Goal: Task Accomplishment & Management: Manage account settings

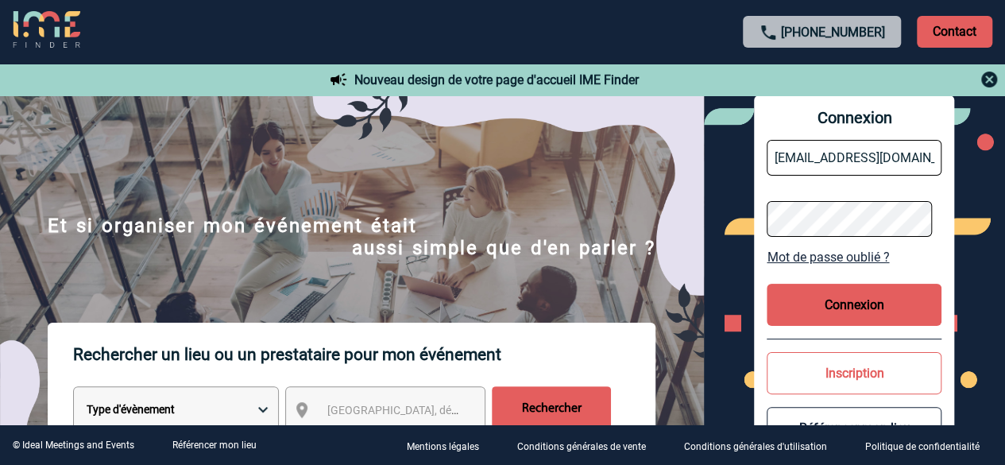
click at [841, 159] on input "commercial@lafayettes-restaurant.com" at bounding box center [854, 158] width 175 height 36
type input "[EMAIL_ADDRESS][DOMAIN_NAME]"
click at [842, 308] on button "Connexion" at bounding box center [854, 305] width 175 height 42
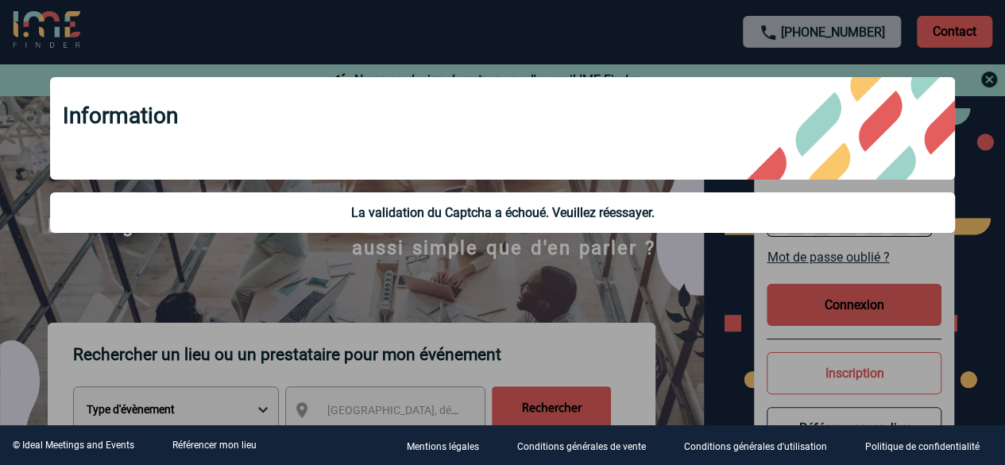
click at [747, 286] on div at bounding box center [502, 232] width 1005 height 465
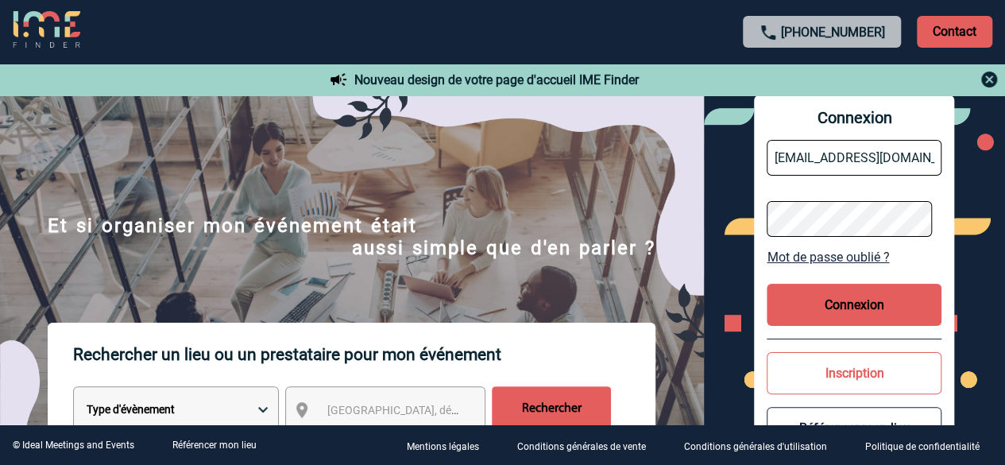
scroll to position [52, 0]
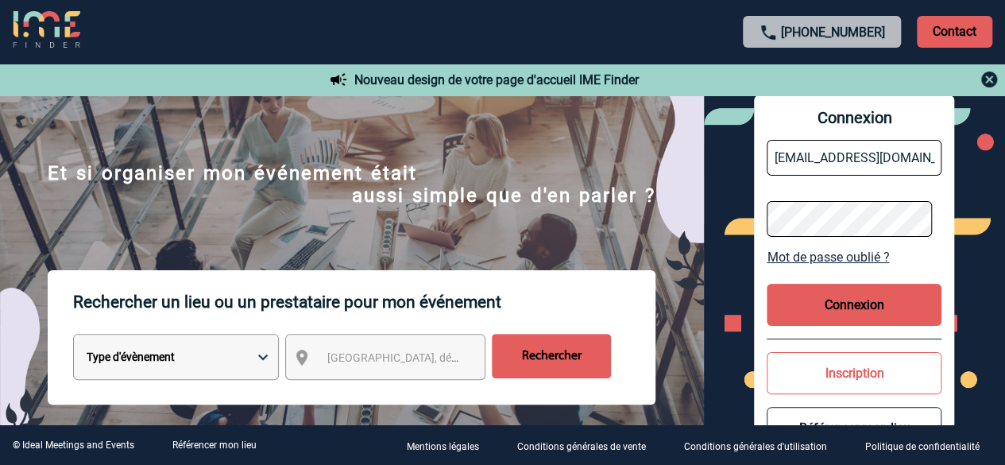
click at [857, 257] on link "Mot de passe oublié ?" at bounding box center [854, 257] width 175 height 15
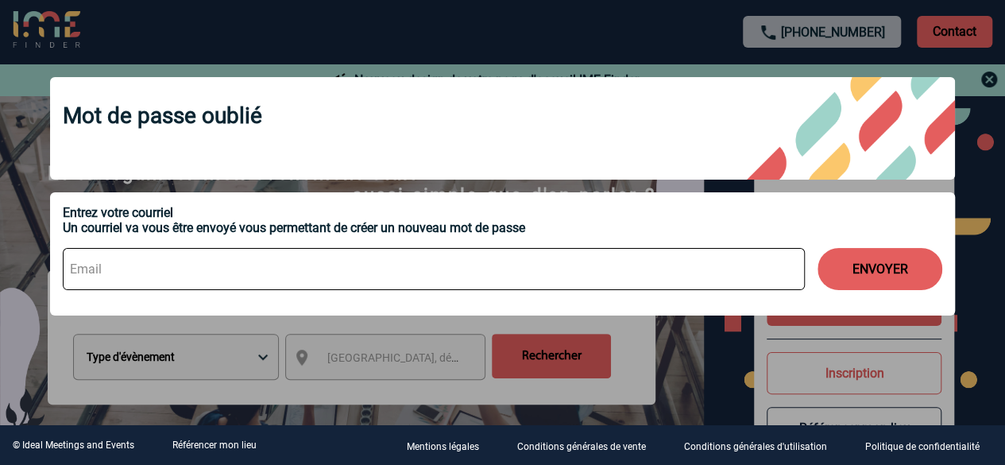
click at [678, 269] on input at bounding box center [434, 269] width 742 height 42
type input "commercial@laperouse.com"
click at [818, 248] on button "ENVOYER" at bounding box center [880, 269] width 125 height 42
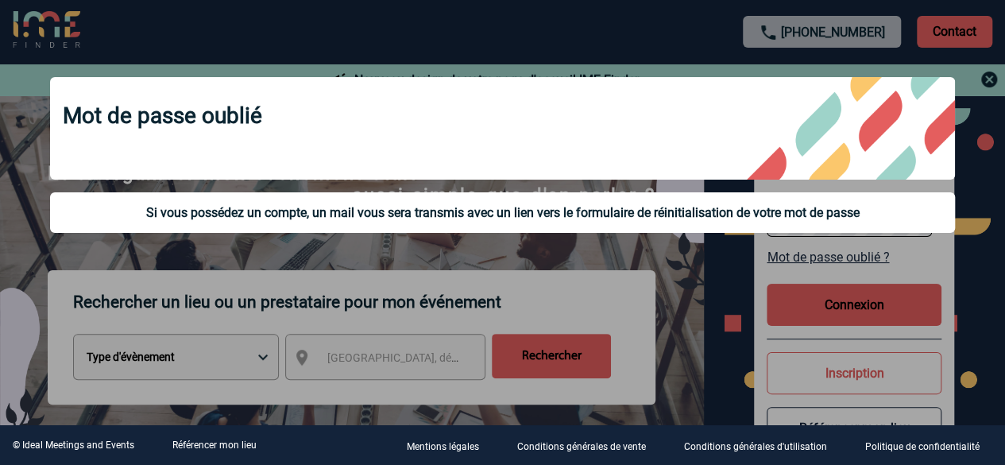
click at [957, 33] on div at bounding box center [502, 232] width 1005 height 465
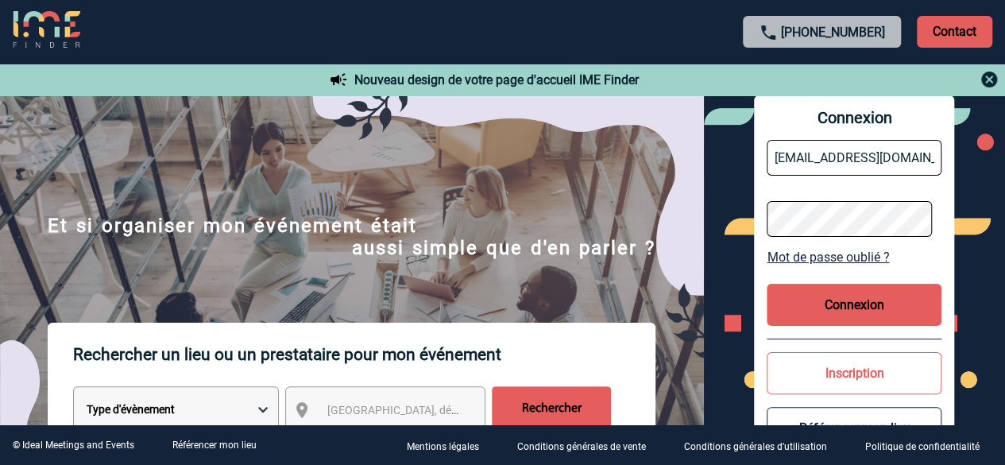
click at [135, 172] on img at bounding box center [352, 294] width 704 height 399
click at [860, 294] on button "Connexion" at bounding box center [854, 305] width 175 height 42
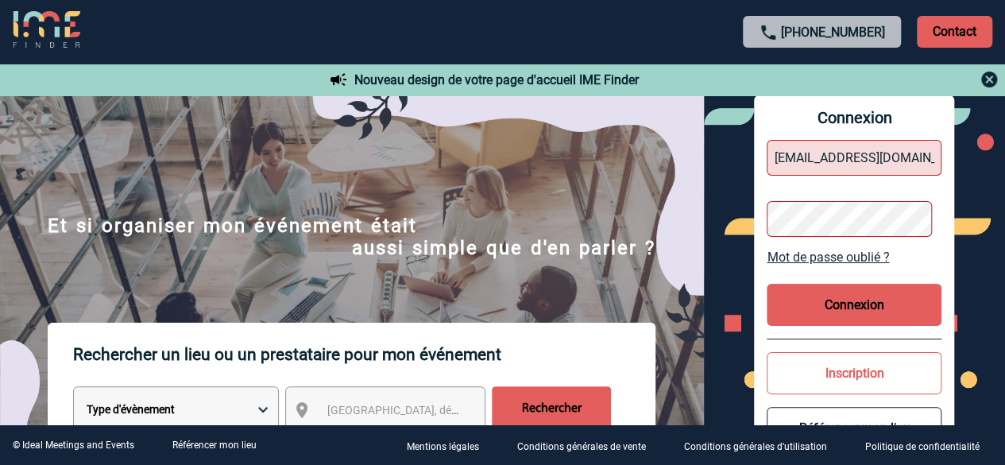
click at [869, 175] on input "commercial@laperouse.com" at bounding box center [854, 158] width 175 height 36
click at [976, 192] on div "Connexion commercial@laperouse.com Mot de passe oublié ? Connexion Inscription …" at bounding box center [855, 281] width 302 height 373
click at [898, 295] on button "Connexion" at bounding box center [854, 305] width 175 height 42
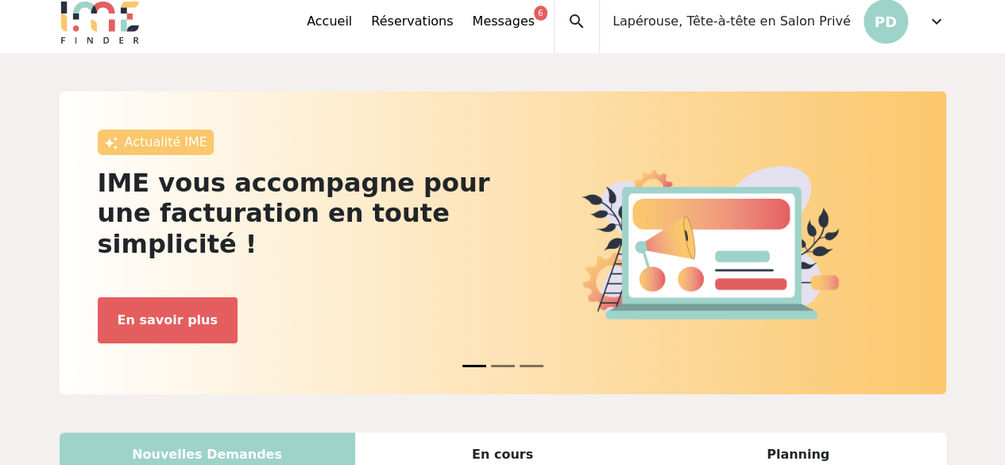
scroll to position [17, 0]
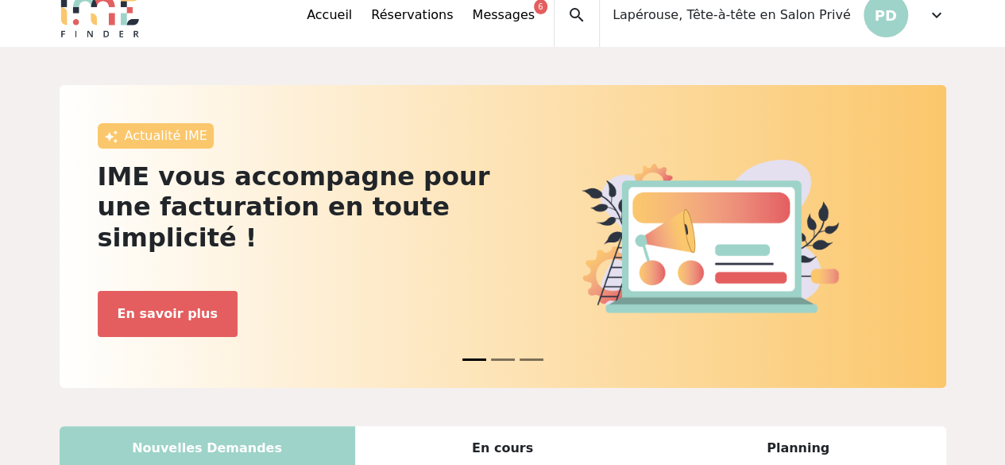
click at [545, 26] on div "Accueil Réservations Messages 6 Accès autres comptes Mes données personnelles D…" at bounding box center [430, 15] width 247 height 64
click at [534, 12] on link "Messages 6" at bounding box center [503, 15] width 62 height 19
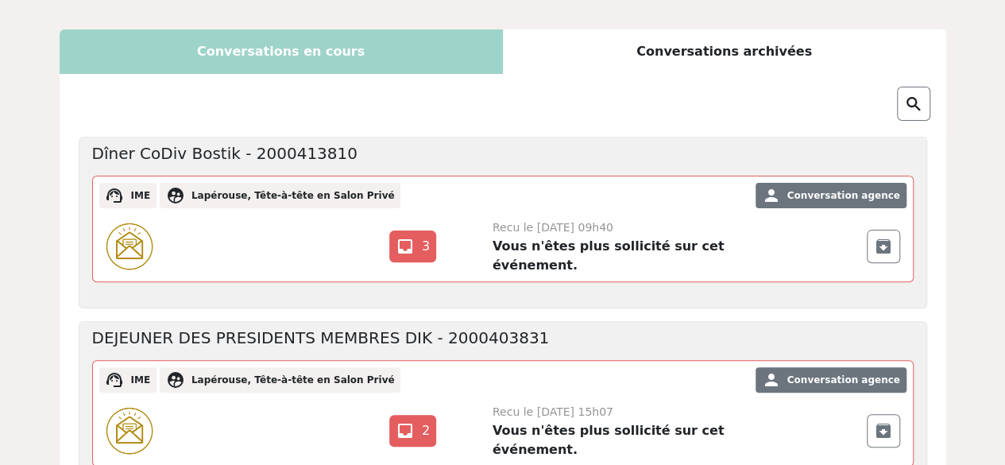
scroll to position [149, 0]
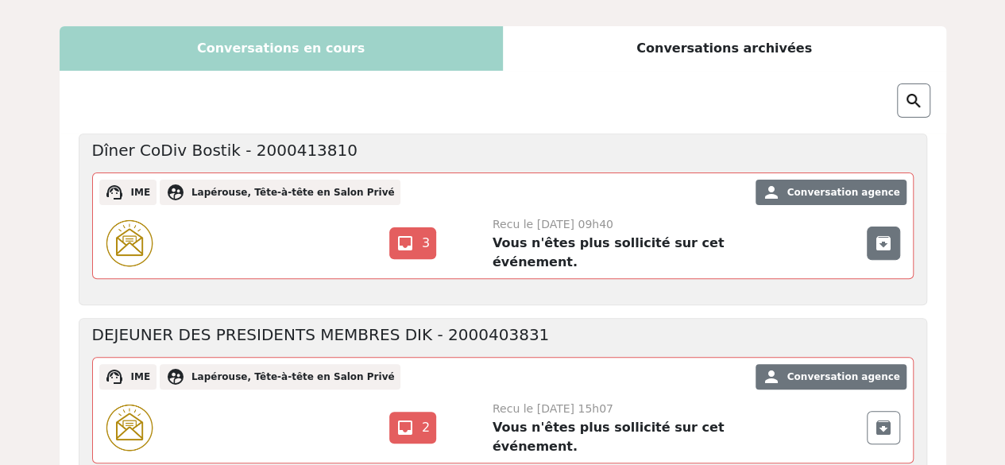
click at [888, 237] on span "archive" at bounding box center [883, 243] width 19 height 19
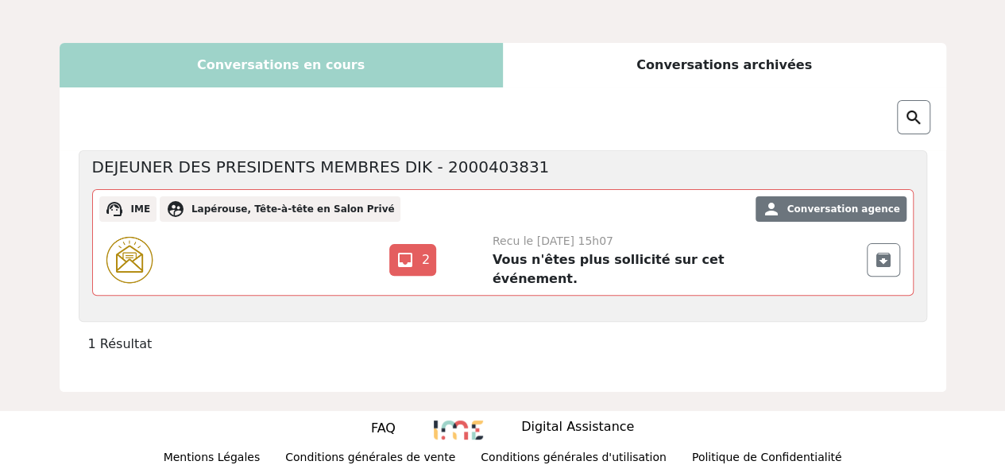
click at [888, 237] on div "inbox 2 archive Recu le 24 Mai 2022 à 15h07 Vous n'êtes plus sollicité sur cet …" at bounding box center [503, 260] width 820 height 70
click at [884, 256] on span "archive" at bounding box center [883, 259] width 19 height 19
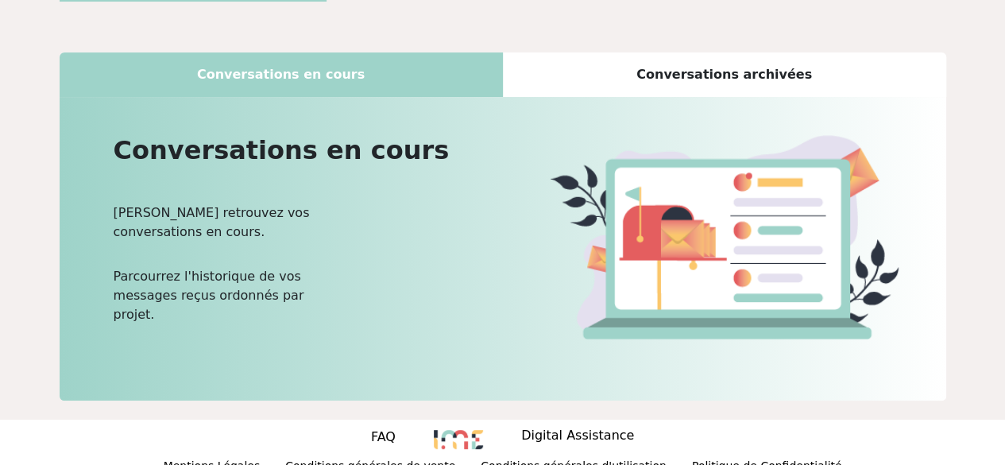
scroll to position [0, 0]
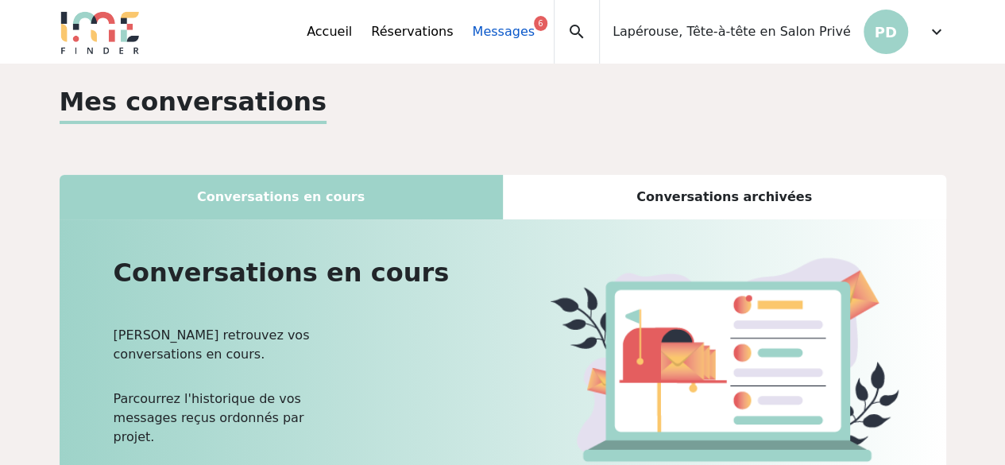
click at [534, 37] on link "Messages 6" at bounding box center [503, 31] width 62 height 19
click at [601, 194] on div "Conversations archivées" at bounding box center [724, 197] width 443 height 45
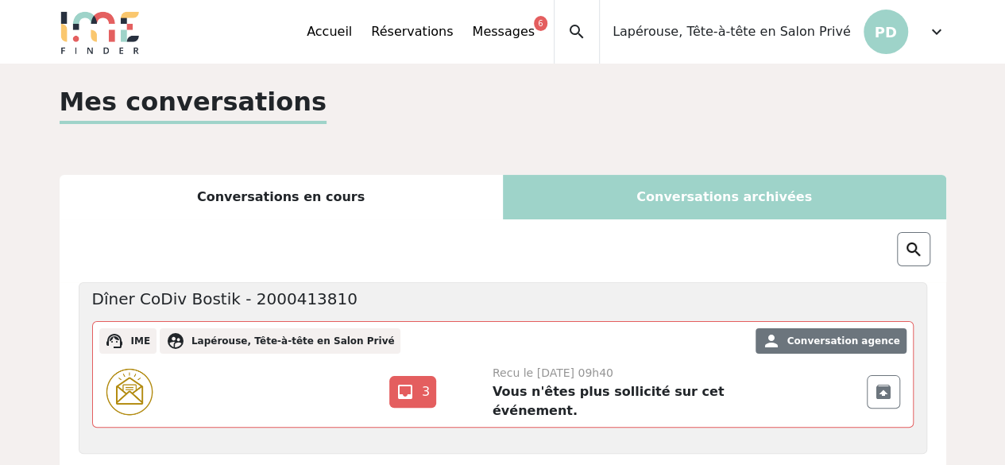
scroll to position [91, 0]
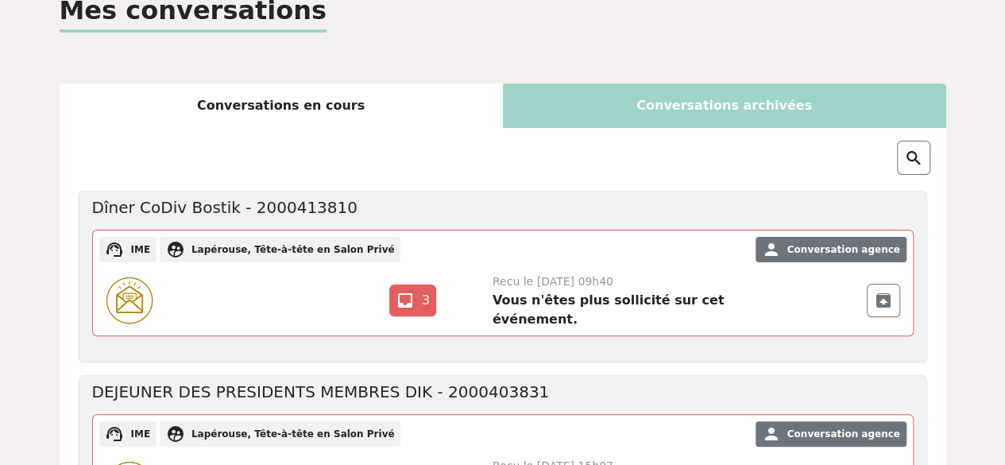
click at [563, 304] on strong "Vous n'êtes plus sollicité sur cet événement." at bounding box center [609, 309] width 232 height 34
click at [493, 266] on div "inbox 3 unarchive Recu le [DATE] 09h40 Vous n'êtes plus sollicité sur cet événe…" at bounding box center [503, 300] width 820 height 70
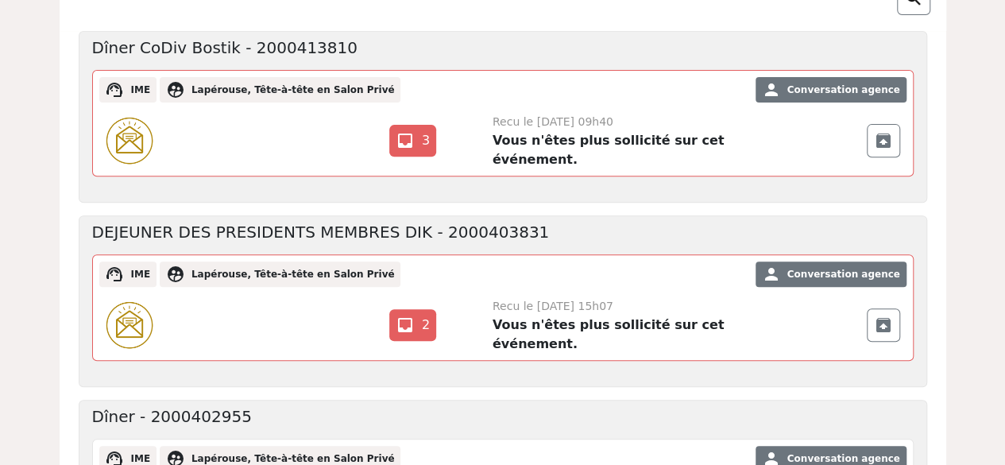
scroll to position [0, 0]
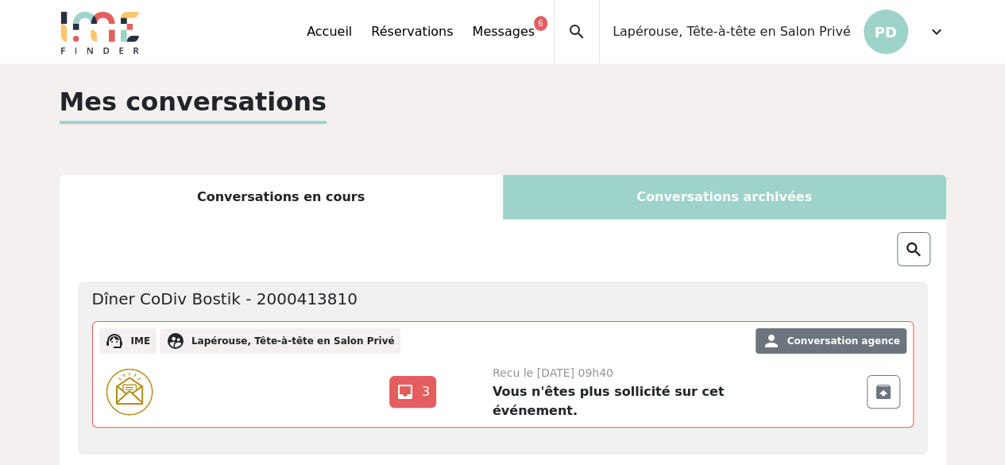
click at [931, 40] on span "expand_more" at bounding box center [936, 31] width 19 height 19
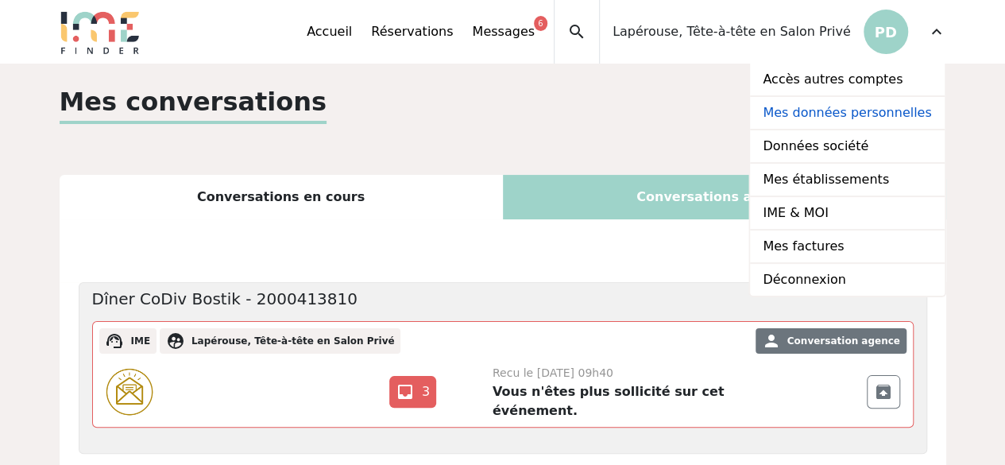
click at [900, 114] on link "Mes données personnelles" at bounding box center [847, 113] width 194 height 33
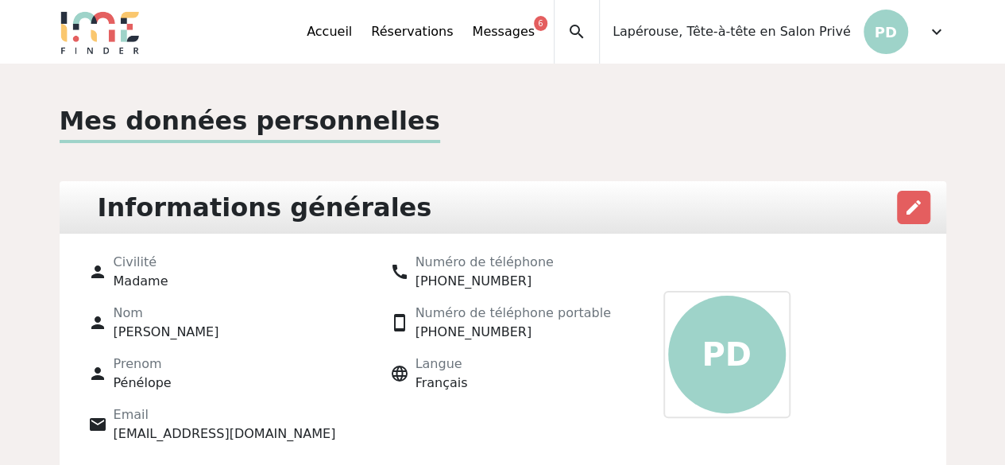
click at [895, 47] on p "PD" at bounding box center [886, 32] width 45 height 45
click at [946, 34] on div "expand_less Accueil Réservations Messages 6 Accès autres comptes Mes données pe…" at bounding box center [503, 32] width 906 height 64
click at [939, 31] on span "expand_more" at bounding box center [936, 31] width 19 height 19
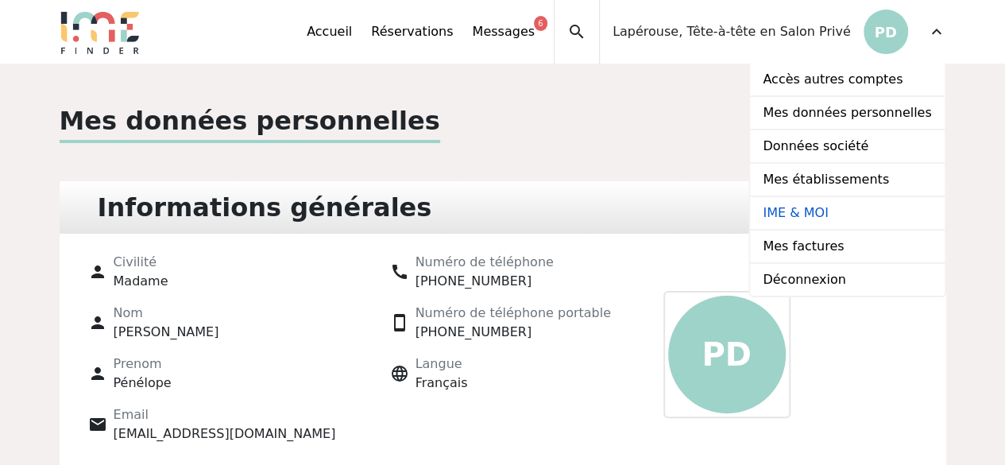
click at [850, 211] on link "IME & MOI" at bounding box center [847, 213] width 194 height 33
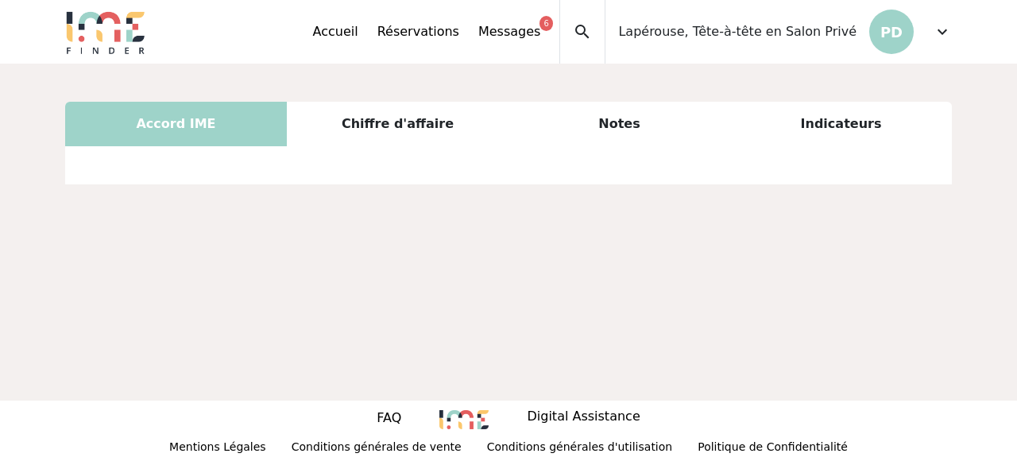
click at [982, 39] on nav "expand_less Accueil Réservations Messages 6 Accès autres comptes Mes données pe…" at bounding box center [508, 32] width 1017 height 64
click at [936, 29] on span "expand_more" at bounding box center [942, 31] width 19 height 19
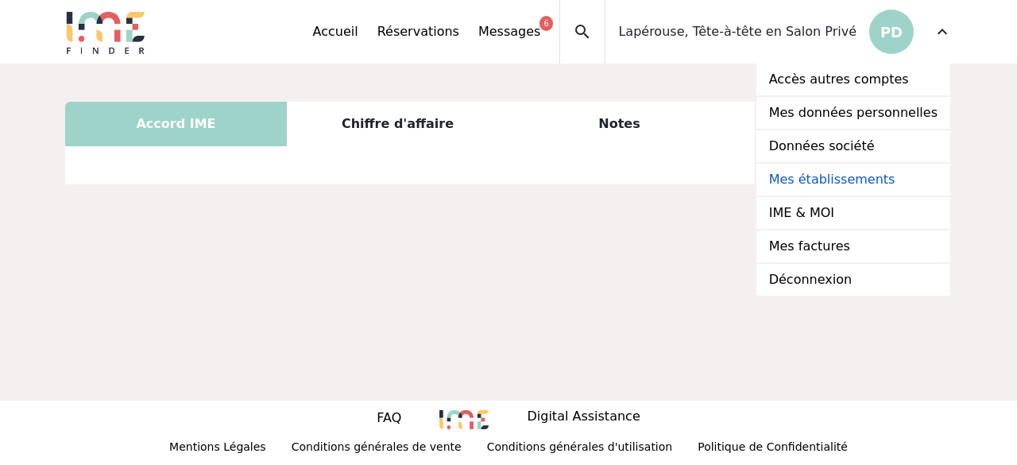
click at [888, 178] on link "Mes établissements" at bounding box center [854, 180] width 194 height 33
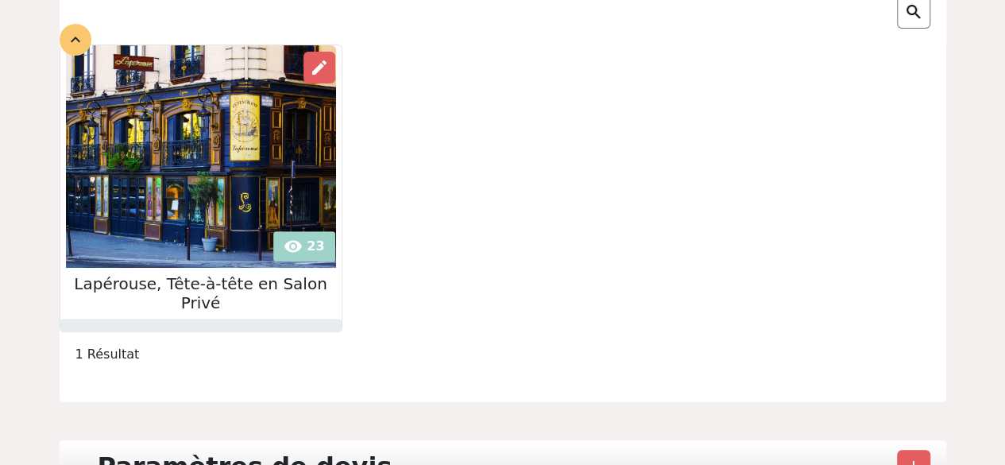
scroll to position [208, 0]
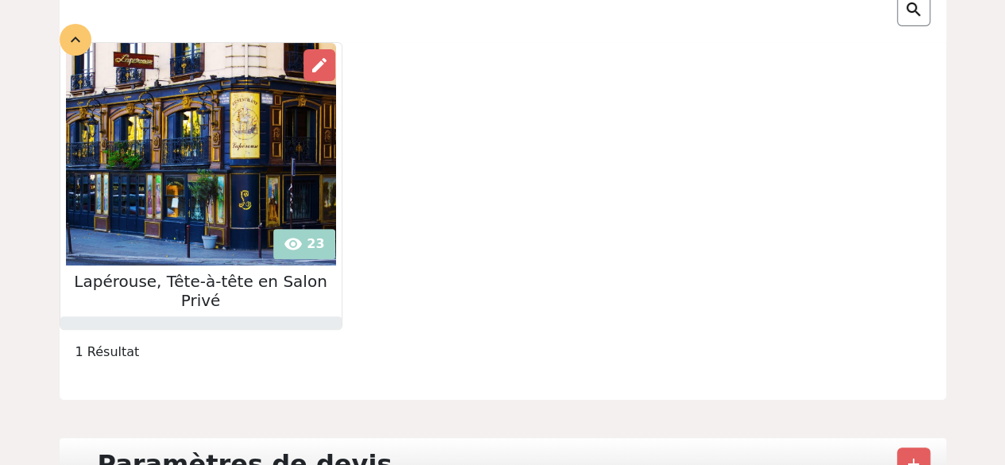
click at [203, 175] on img at bounding box center [201, 154] width 270 height 223
click at [313, 64] on span "edit" at bounding box center [319, 65] width 19 height 19
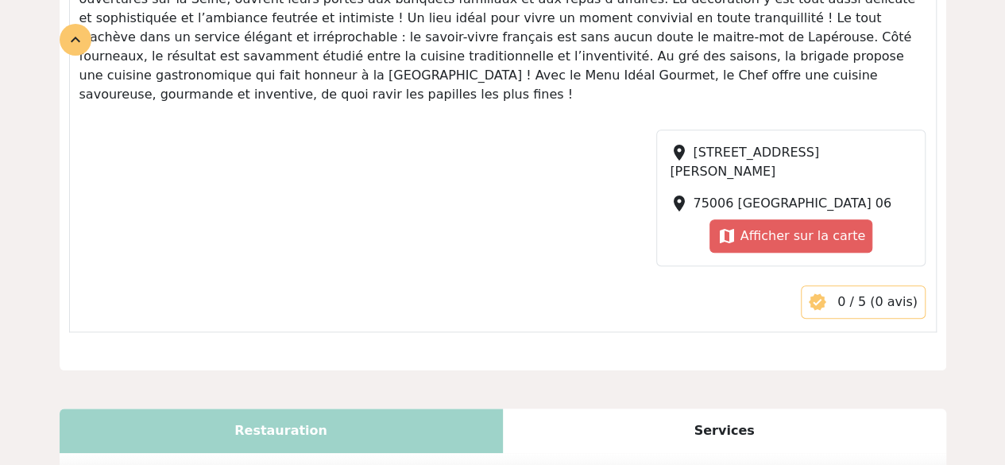
scroll to position [939, 0]
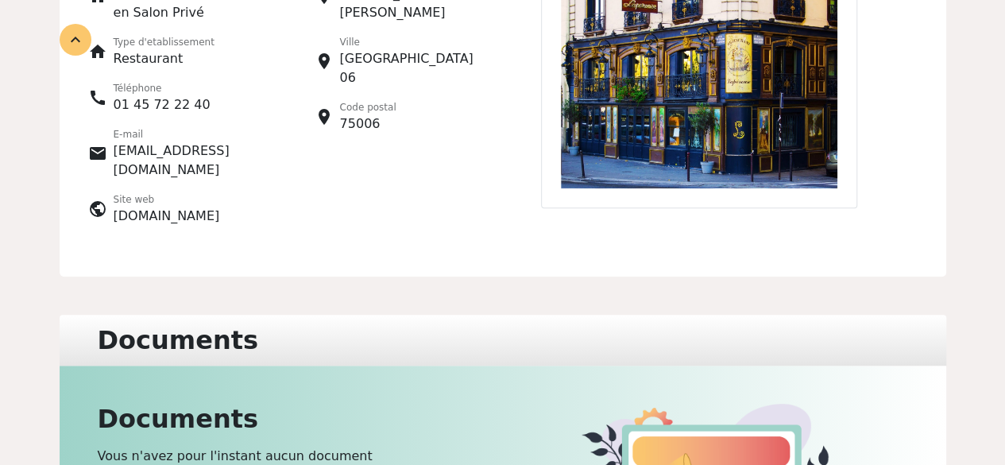
scroll to position [288, 0]
